Goal: Task Accomplishment & Management: Manage account settings

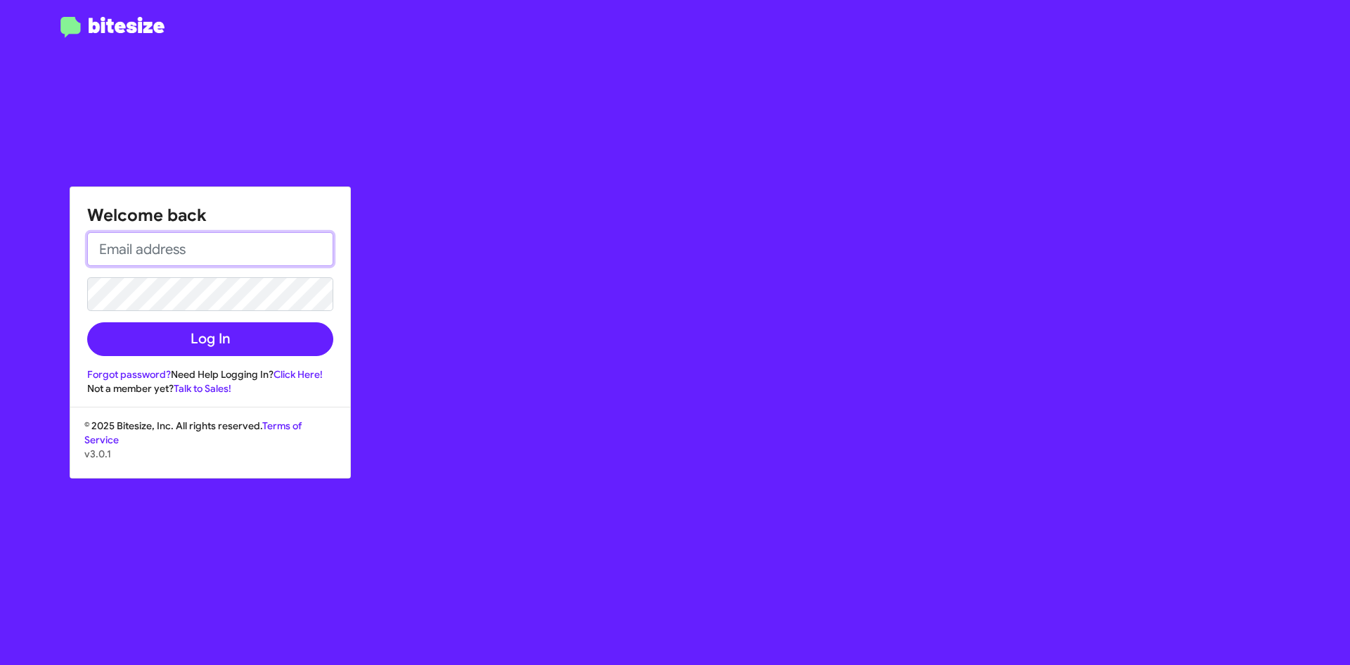
click at [219, 254] on input "email" at bounding box center [210, 249] width 246 height 34
type input "[EMAIL_ADDRESS][DOMAIN_NAME]"
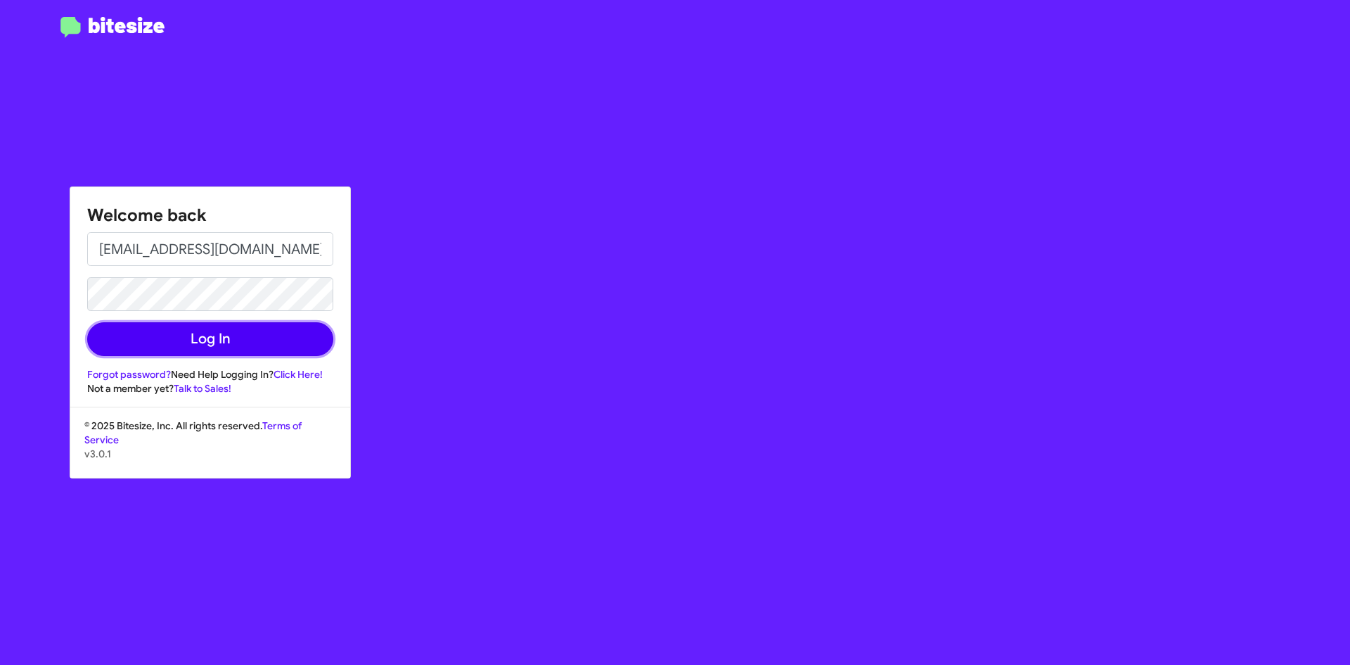
click at [221, 339] on button "Log In" at bounding box center [210, 339] width 246 height 34
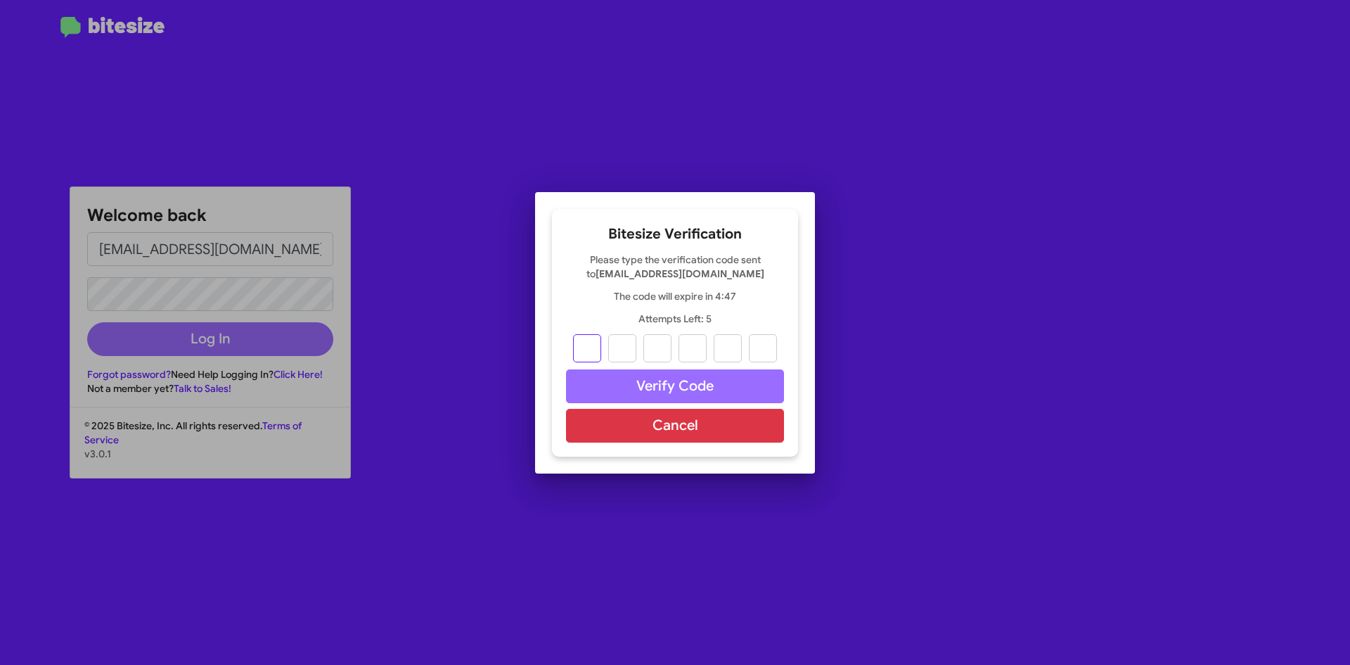
type input "9"
type input "7"
type input "1"
type input "0"
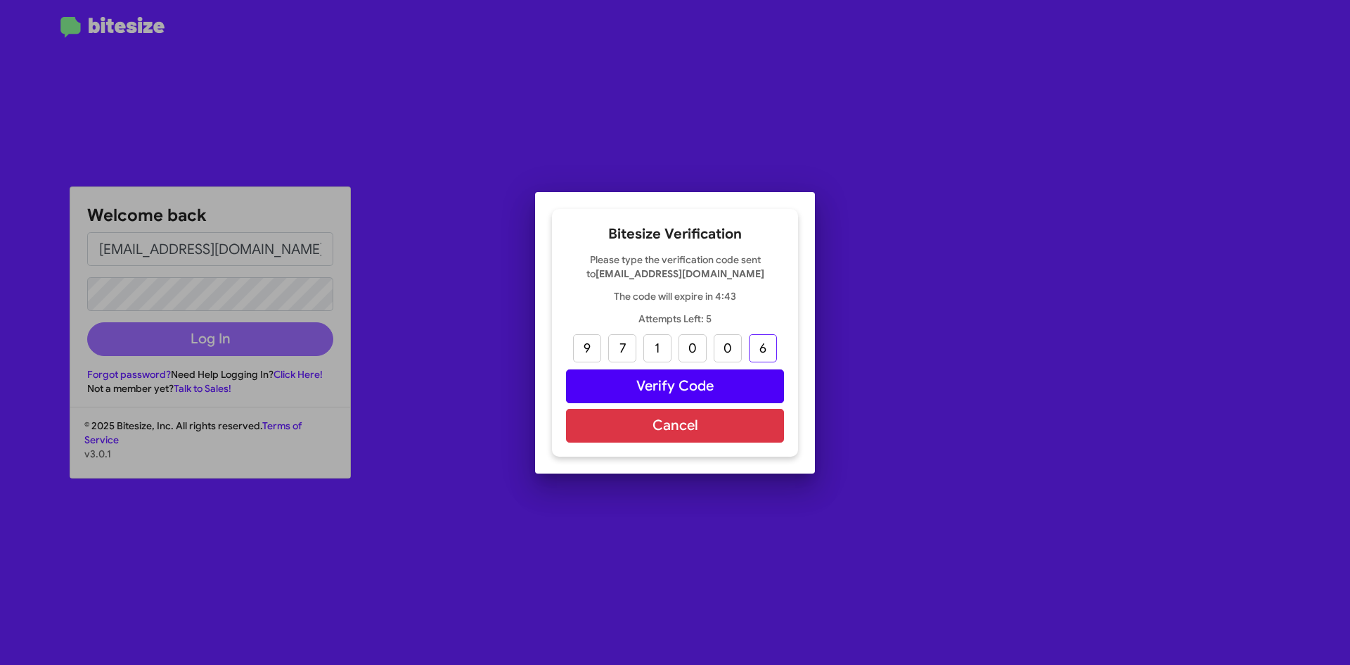
type input "6"
click at [615, 386] on button "Verify Code" at bounding box center [675, 386] width 218 height 34
